Goal: Transaction & Acquisition: Purchase product/service

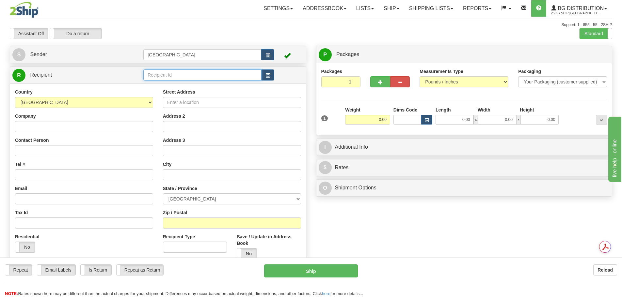
click at [180, 70] on input "text" at bounding box center [202, 75] width 118 height 11
click at [183, 82] on div "80004" at bounding box center [201, 85] width 112 height 7
type input "80004"
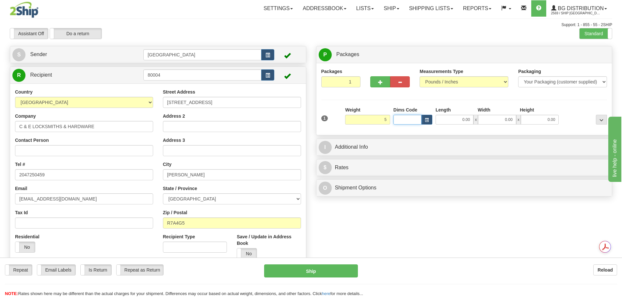
type input "5.00"
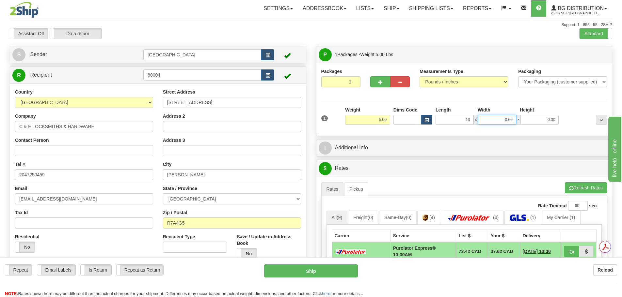
type input "13.00"
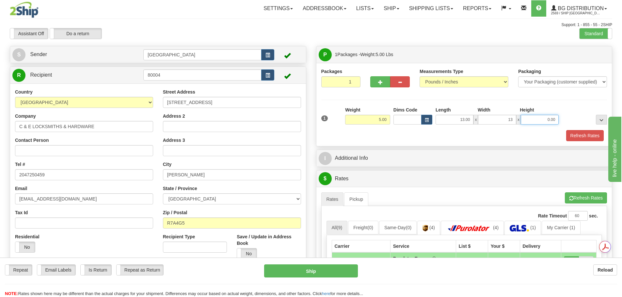
type input "13.00"
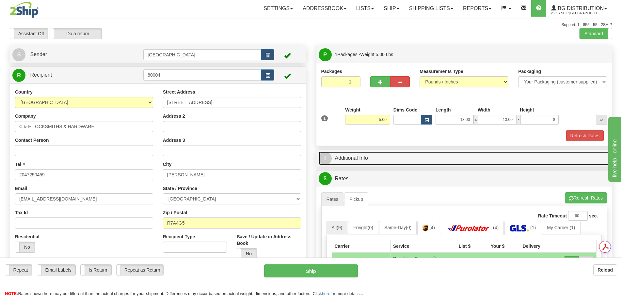
type input "8.00"
click at [450, 161] on link "I Additional Info" at bounding box center [464, 158] width 291 height 13
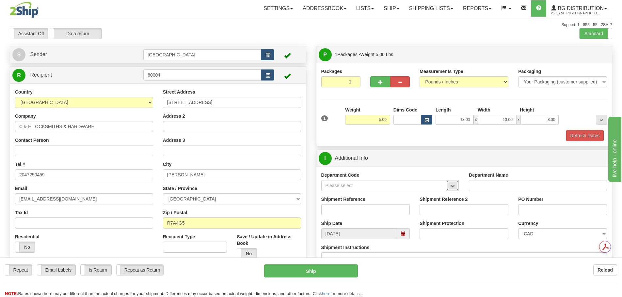
click at [448, 185] on button "button" at bounding box center [452, 185] width 13 height 11
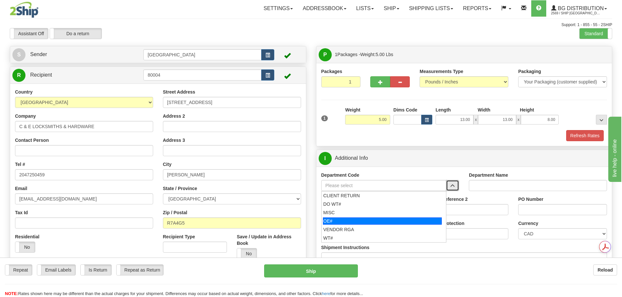
click at [416, 221] on div "OE#" at bounding box center [382, 221] width 119 height 7
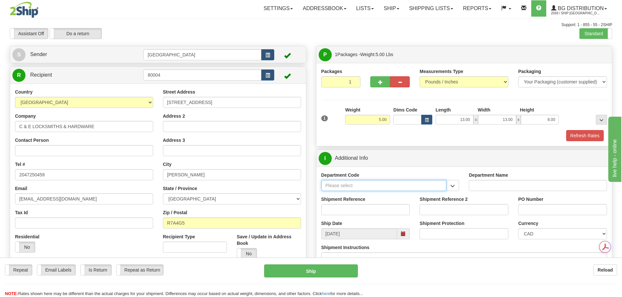
type input "OE#"
type input "ORDERS"
click at [367, 209] on input "Shipment Reference" at bounding box center [365, 209] width 89 height 11
type input "90040514-00"
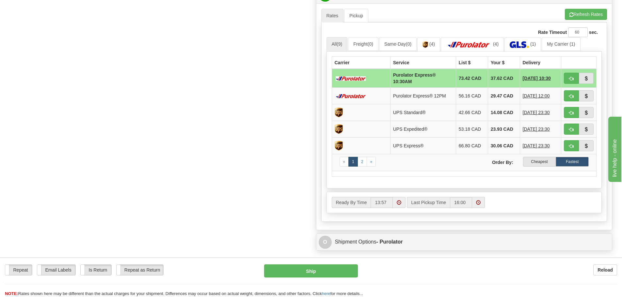
scroll to position [294, 0]
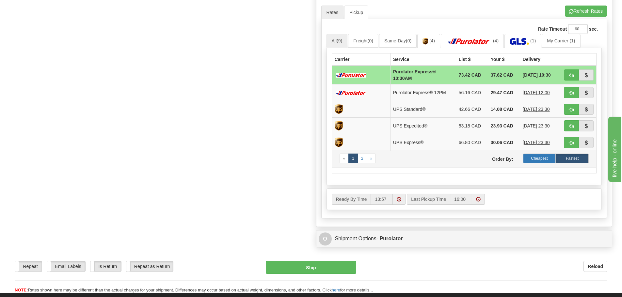
type input "[PERSON_NAME] [DATE]"
click at [546, 160] on label "Cheapest" at bounding box center [539, 159] width 33 height 10
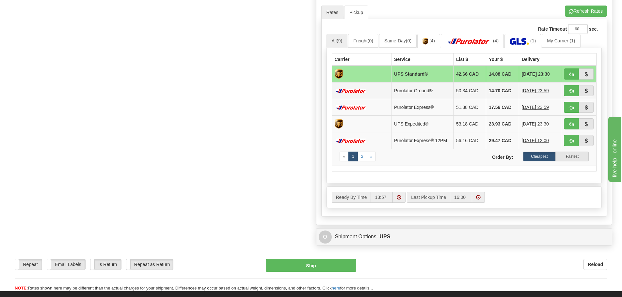
click at [490, 91] on td "14.70 CAD" at bounding box center [502, 90] width 33 height 17
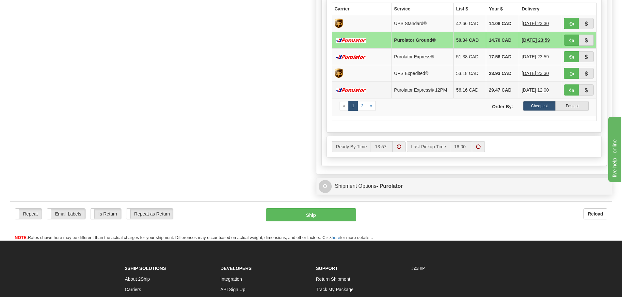
scroll to position [359, 0]
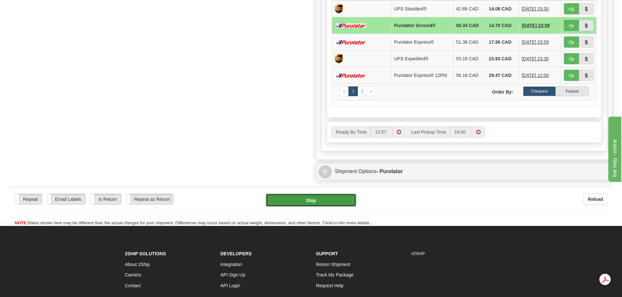
click at [300, 202] on button "Ship" at bounding box center [311, 200] width 90 height 13
type input "260"
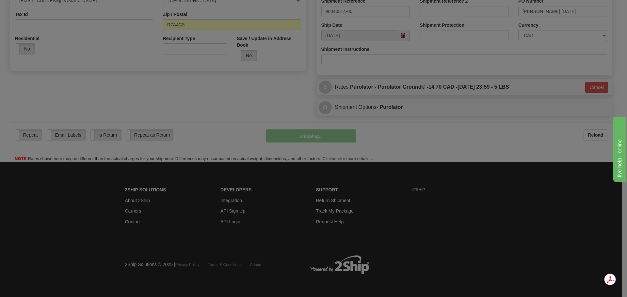
scroll to position [199, 0]
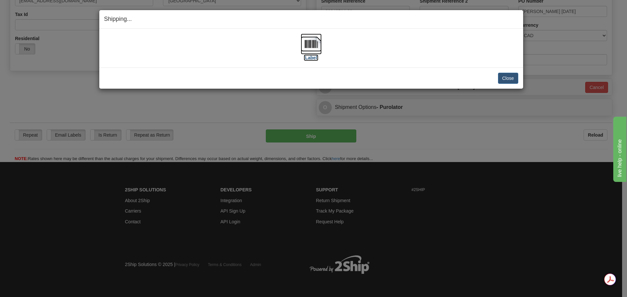
click at [315, 43] on img at bounding box center [311, 44] width 21 height 21
